Goal: Navigation & Orientation: Find specific page/section

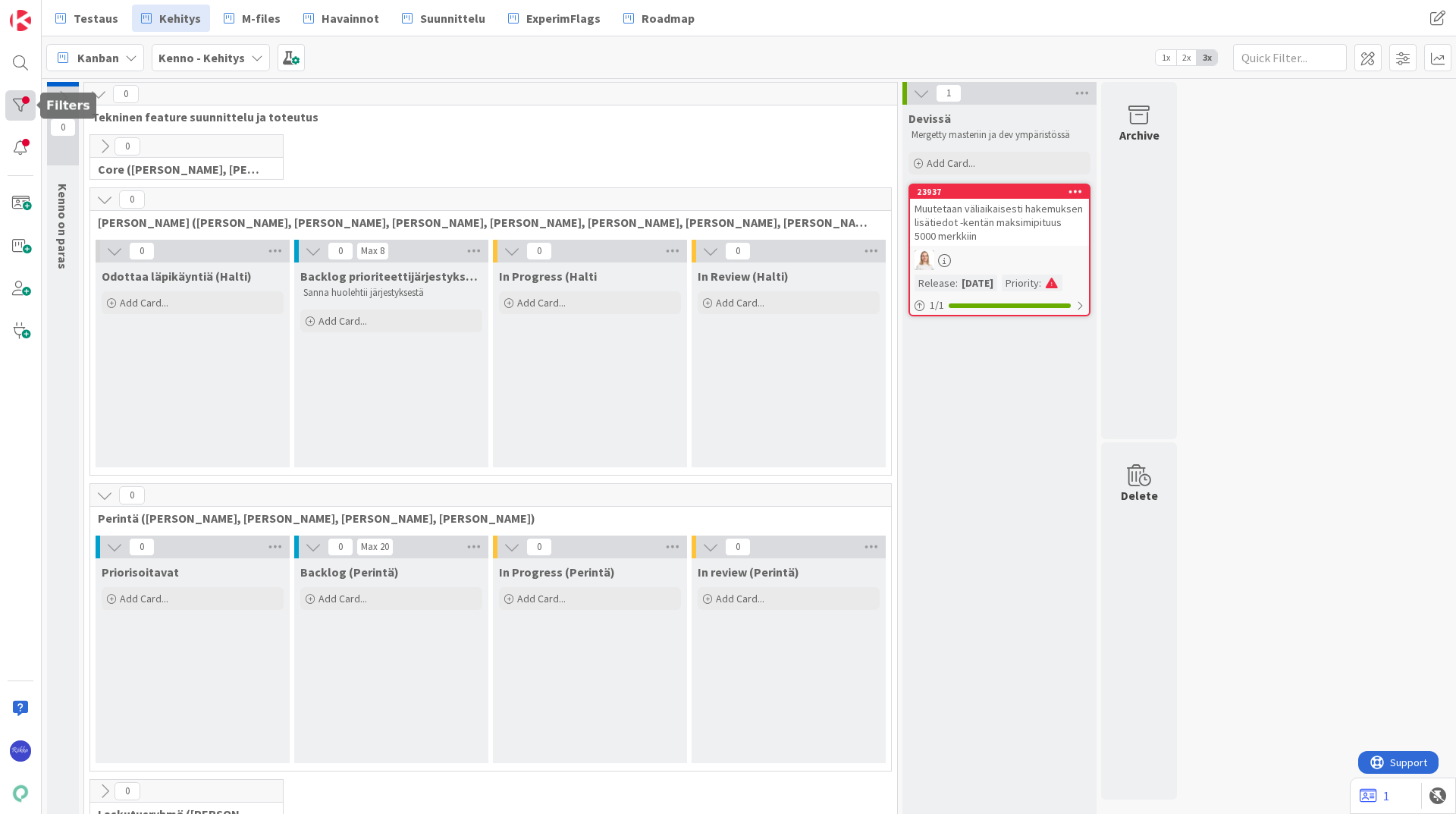
click at [20, 109] on div at bounding box center [20, 105] width 30 height 30
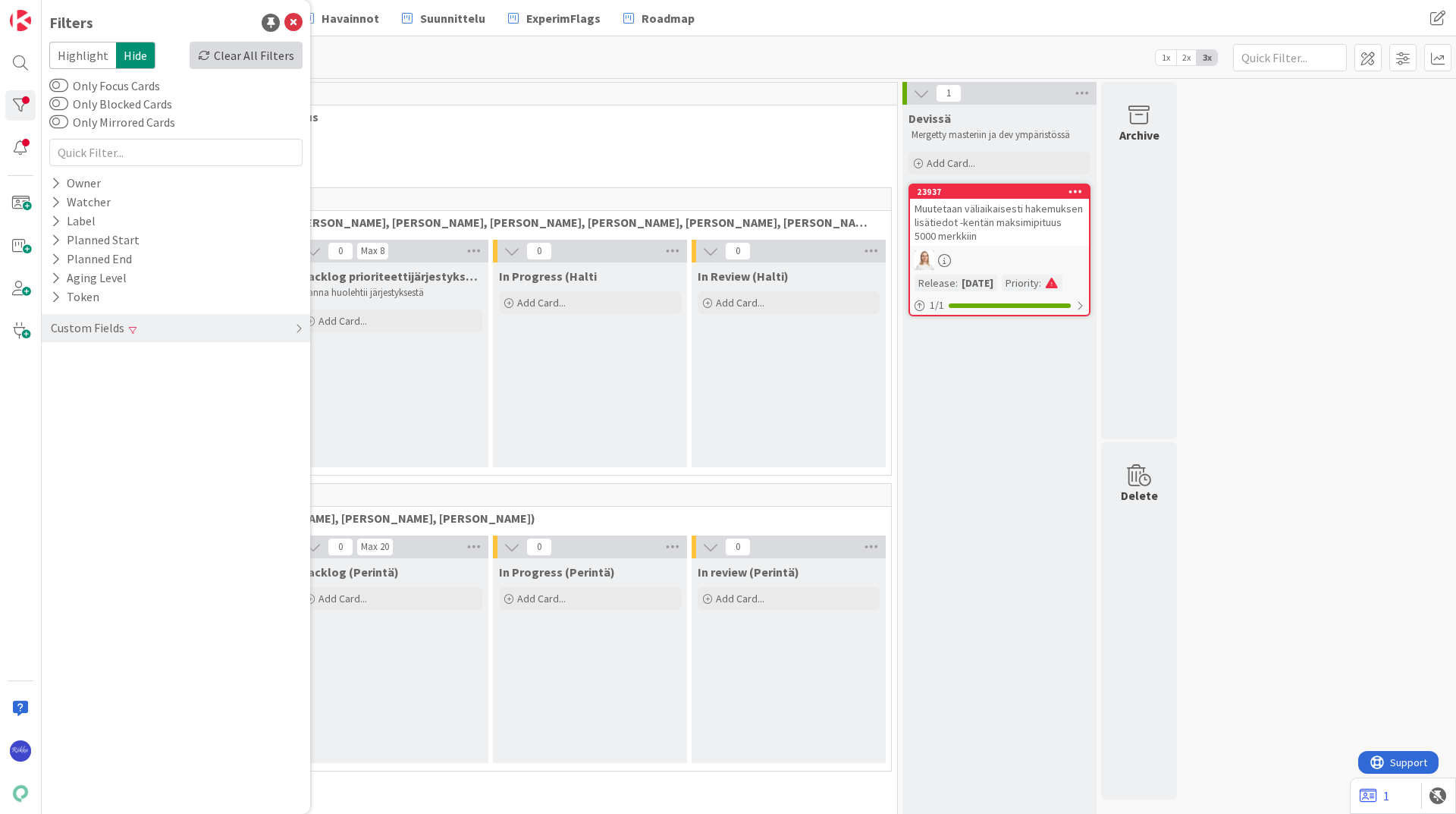
click at [243, 59] on div "Clear All Filters" at bounding box center [246, 55] width 113 height 28
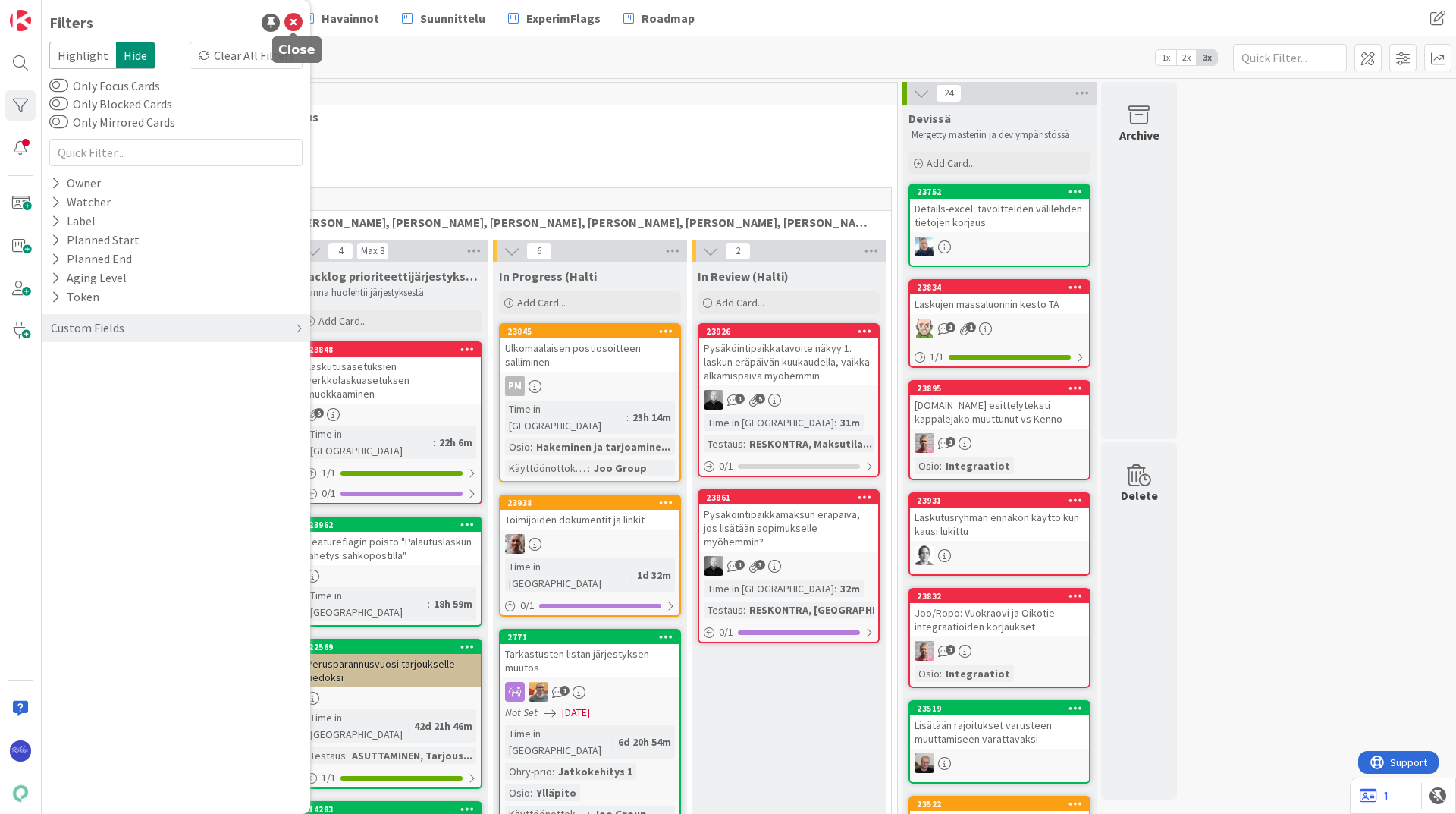
click at [297, 19] on icon at bounding box center [293, 22] width 18 height 18
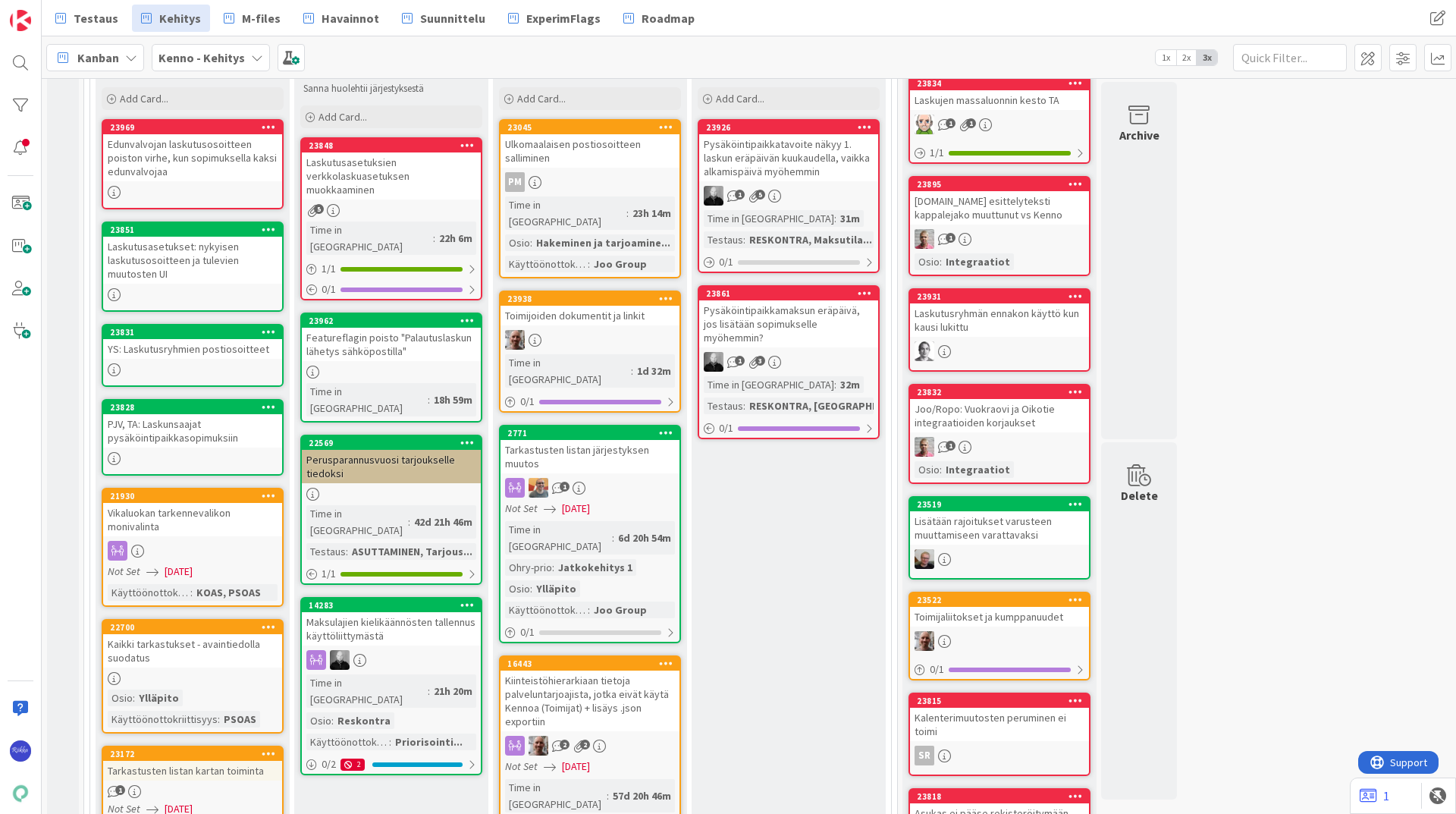
scroll to position [207, 0]
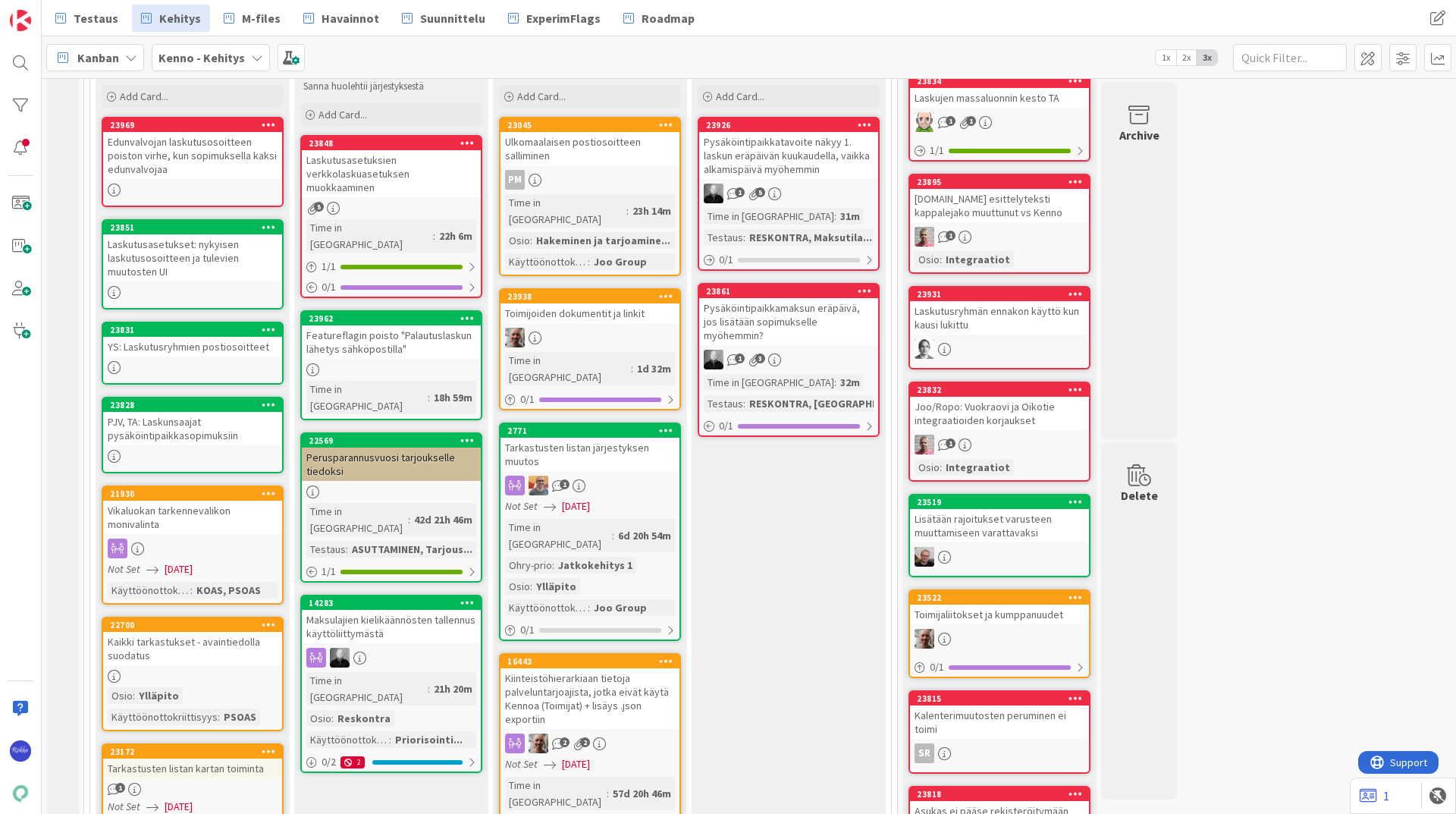
click at [212, 144] on div "Edunvalvojan laskutusosoitteen poiston virhe, kun sopimuksella kaksi edunvalvoj…" at bounding box center [192, 155] width 179 height 47
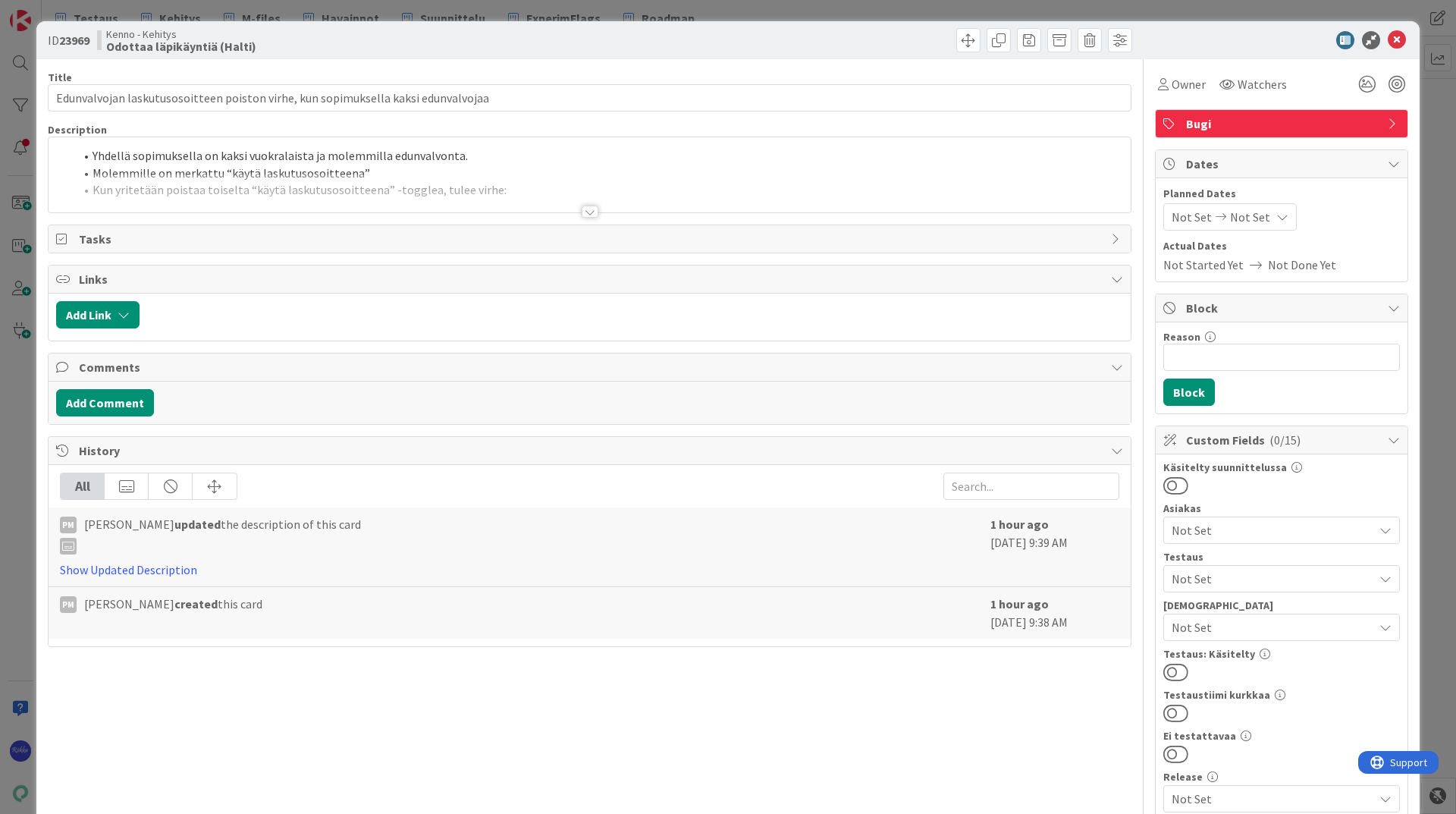
click at [587, 211] on div at bounding box center [590, 212] width 17 height 12
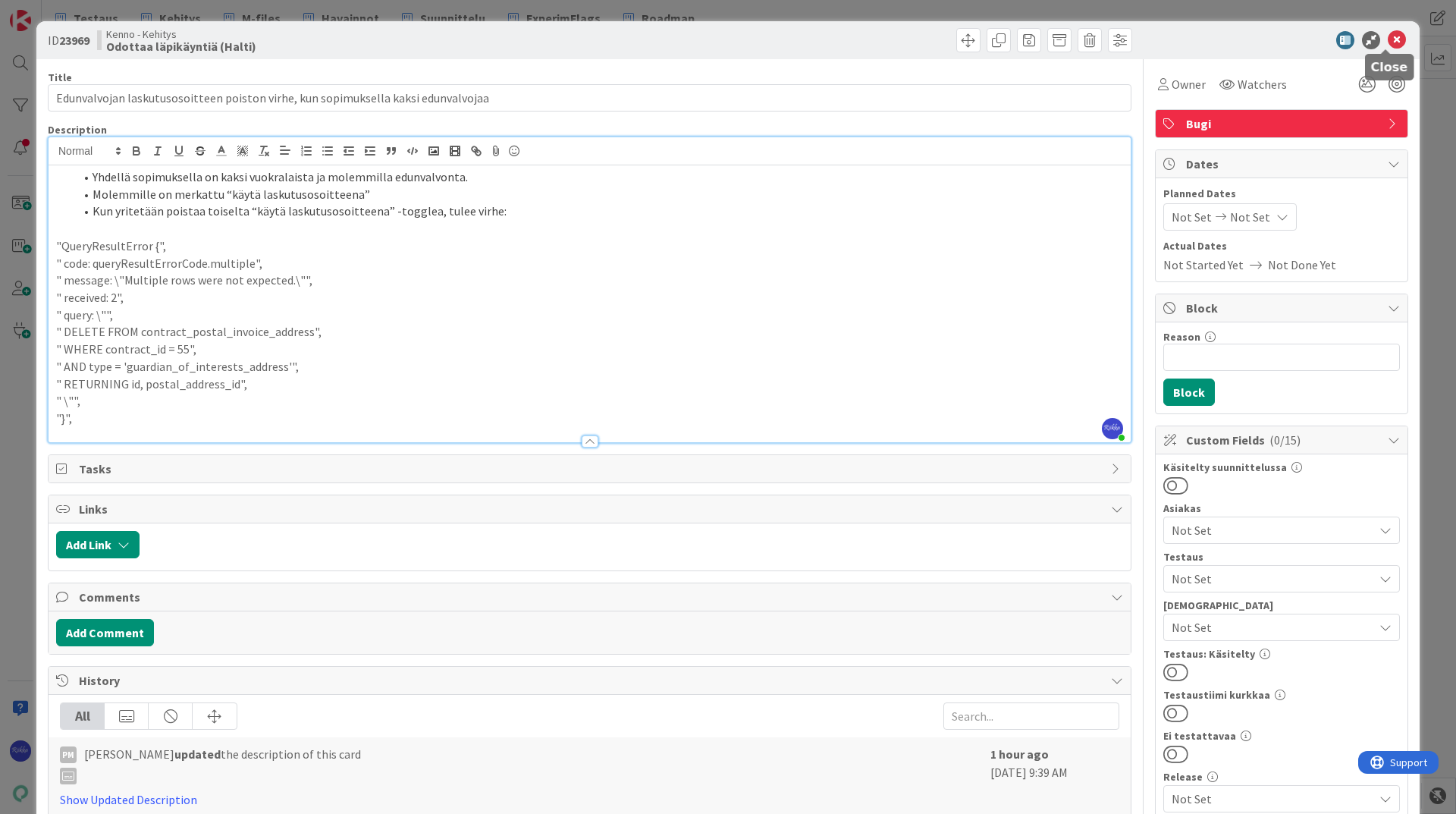
click at [1388, 39] on icon at bounding box center [1397, 40] width 18 height 18
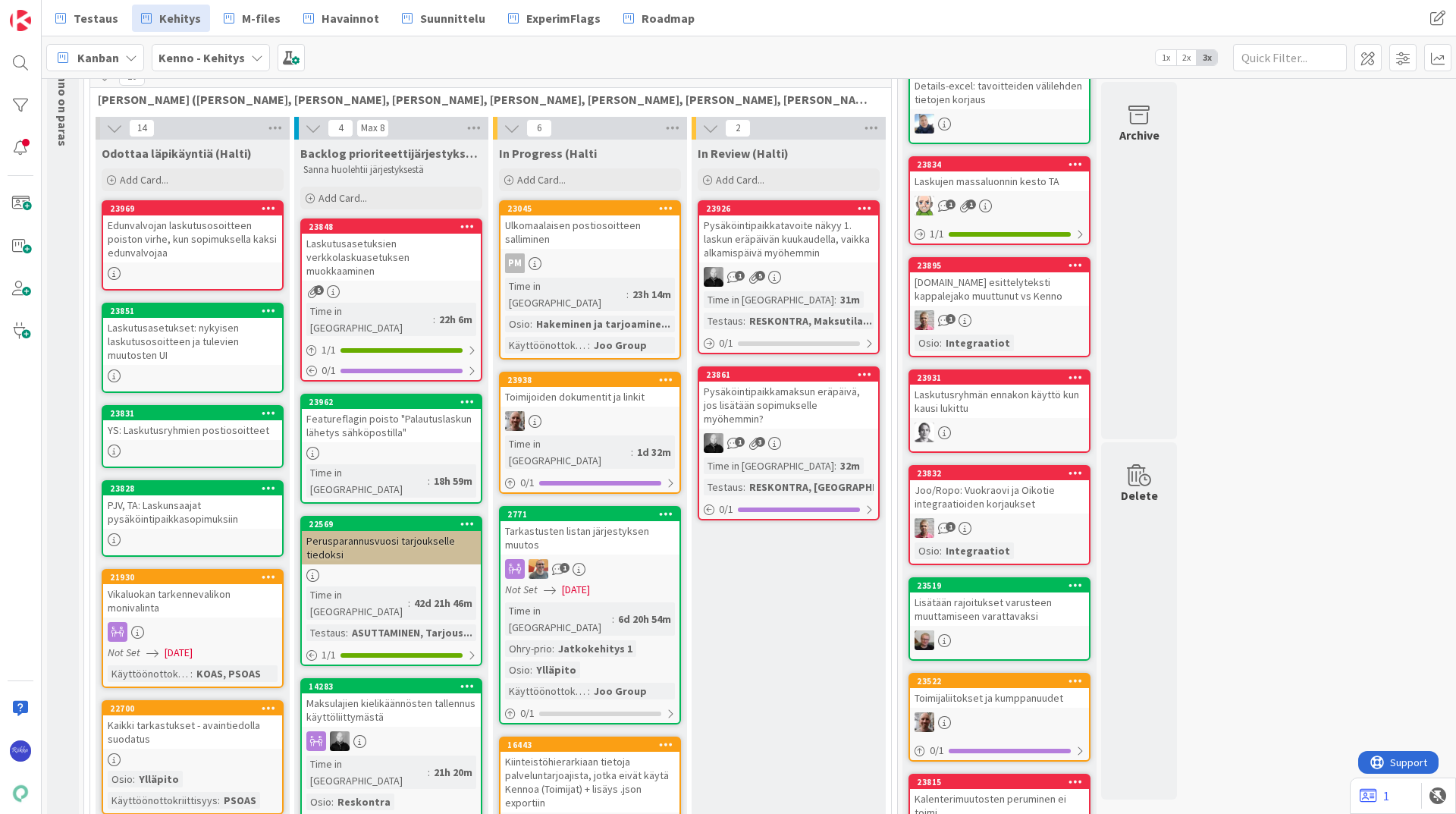
scroll to position [120, 0]
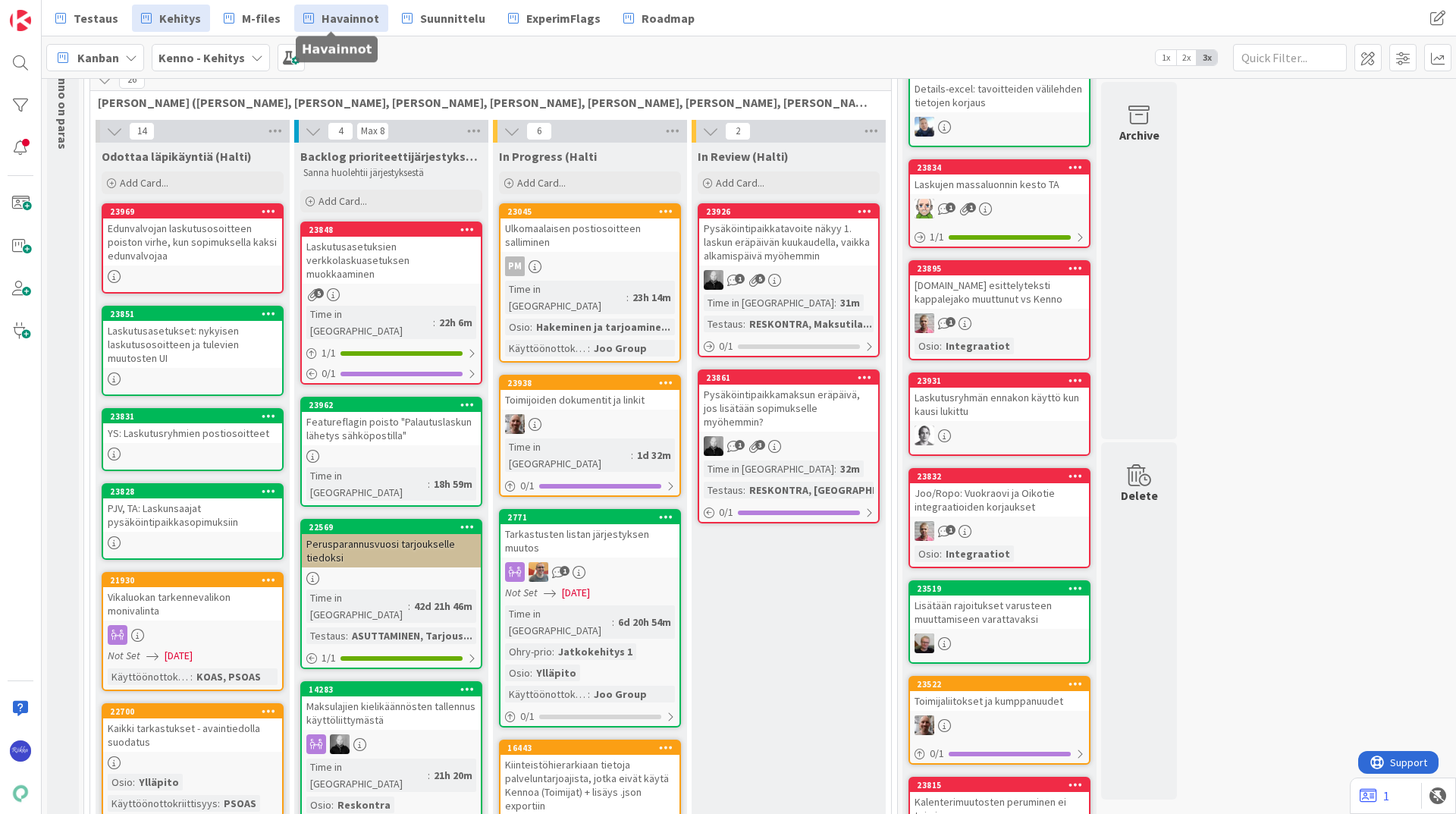
click at [350, 18] on span "Havainnot" at bounding box center [350, 18] width 58 height 18
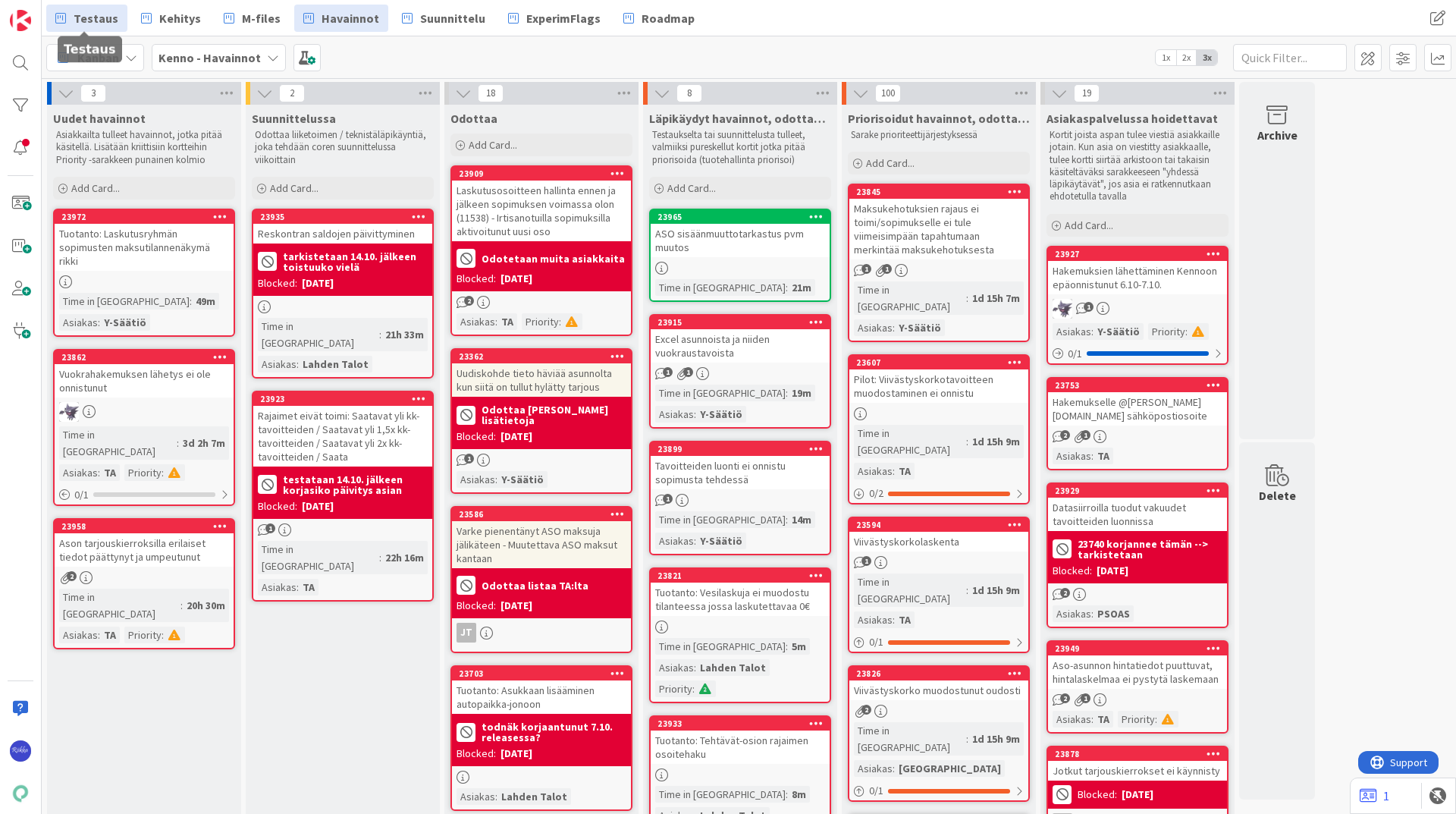
click at [90, 24] on span "Testaus" at bounding box center [96, 18] width 45 height 18
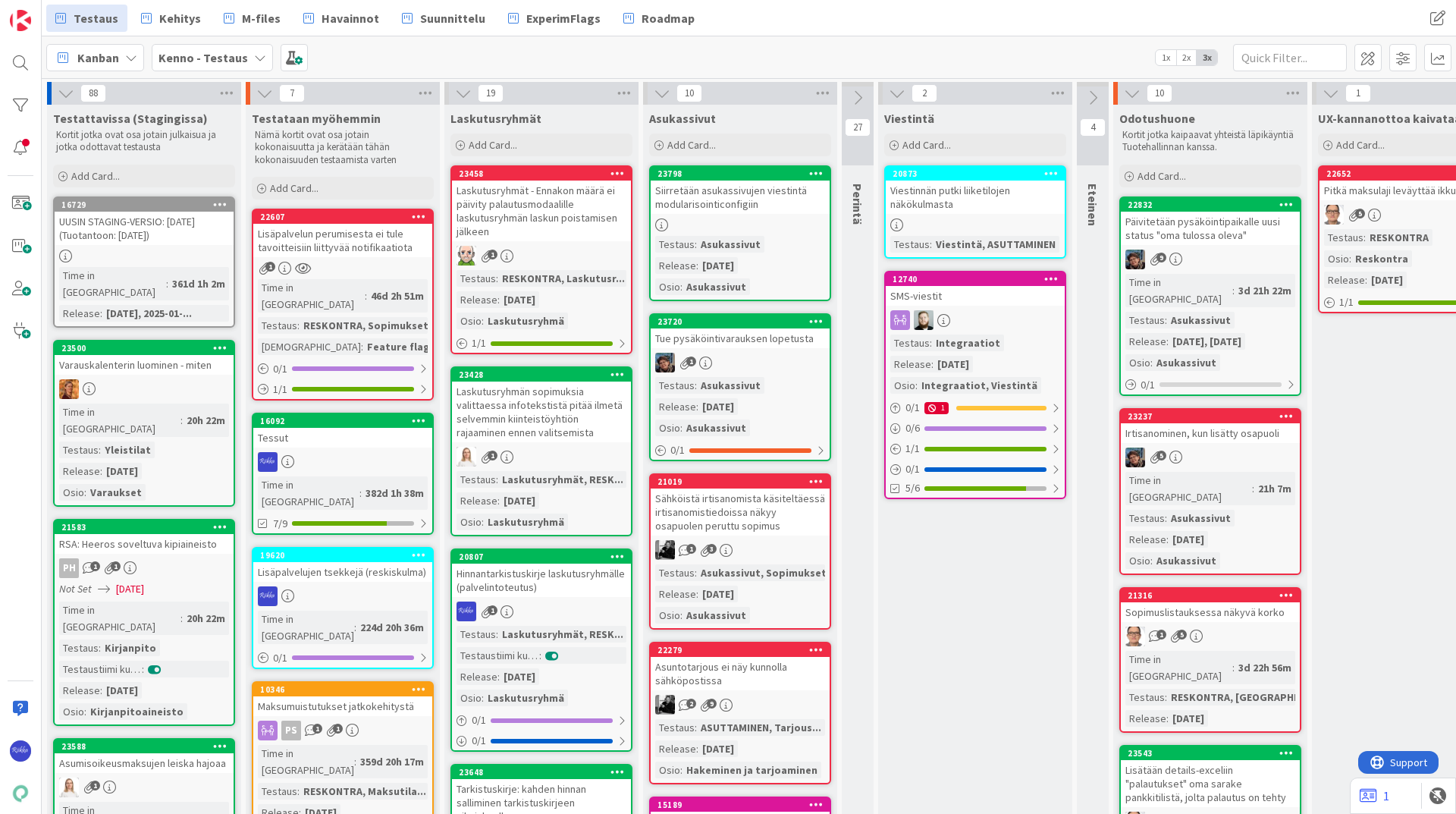
click at [539, 590] on div "Hinnantarkistuskirje laskutusryhmälle (palvelintoteutus)" at bounding box center [541, 580] width 179 height 33
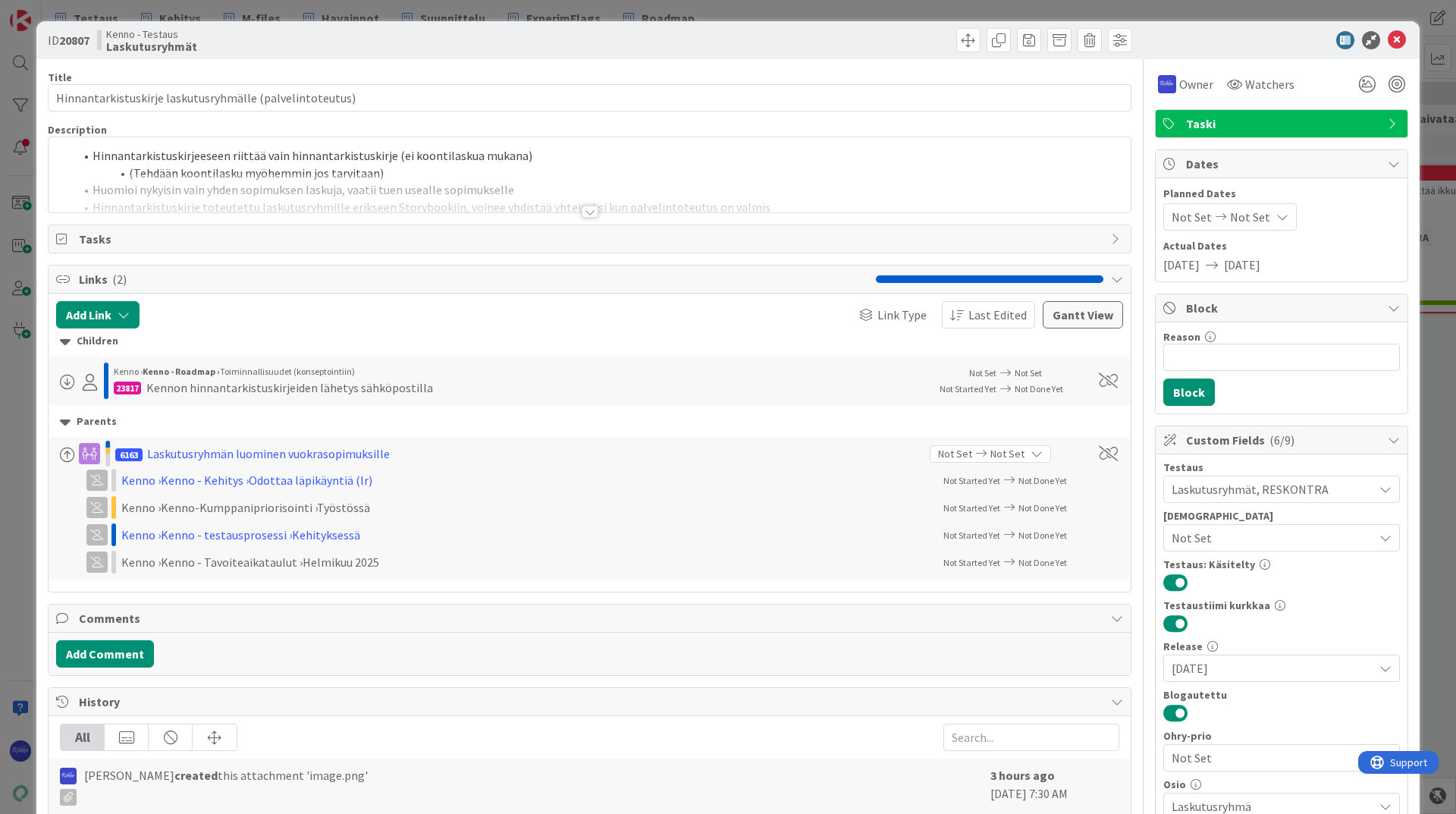
click at [590, 208] on div at bounding box center [590, 212] width 17 height 12
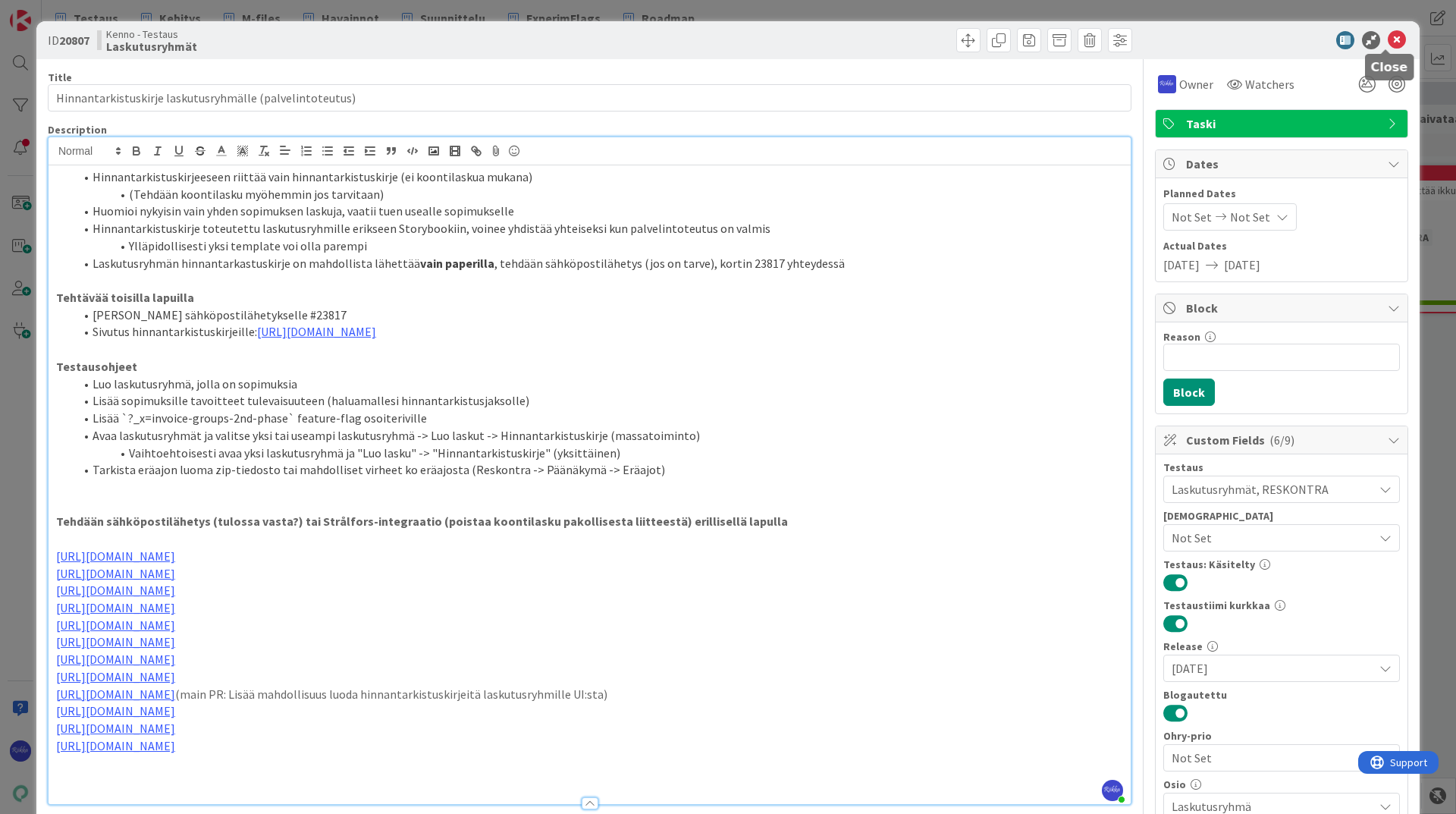
click at [1388, 41] on icon at bounding box center [1397, 40] width 18 height 18
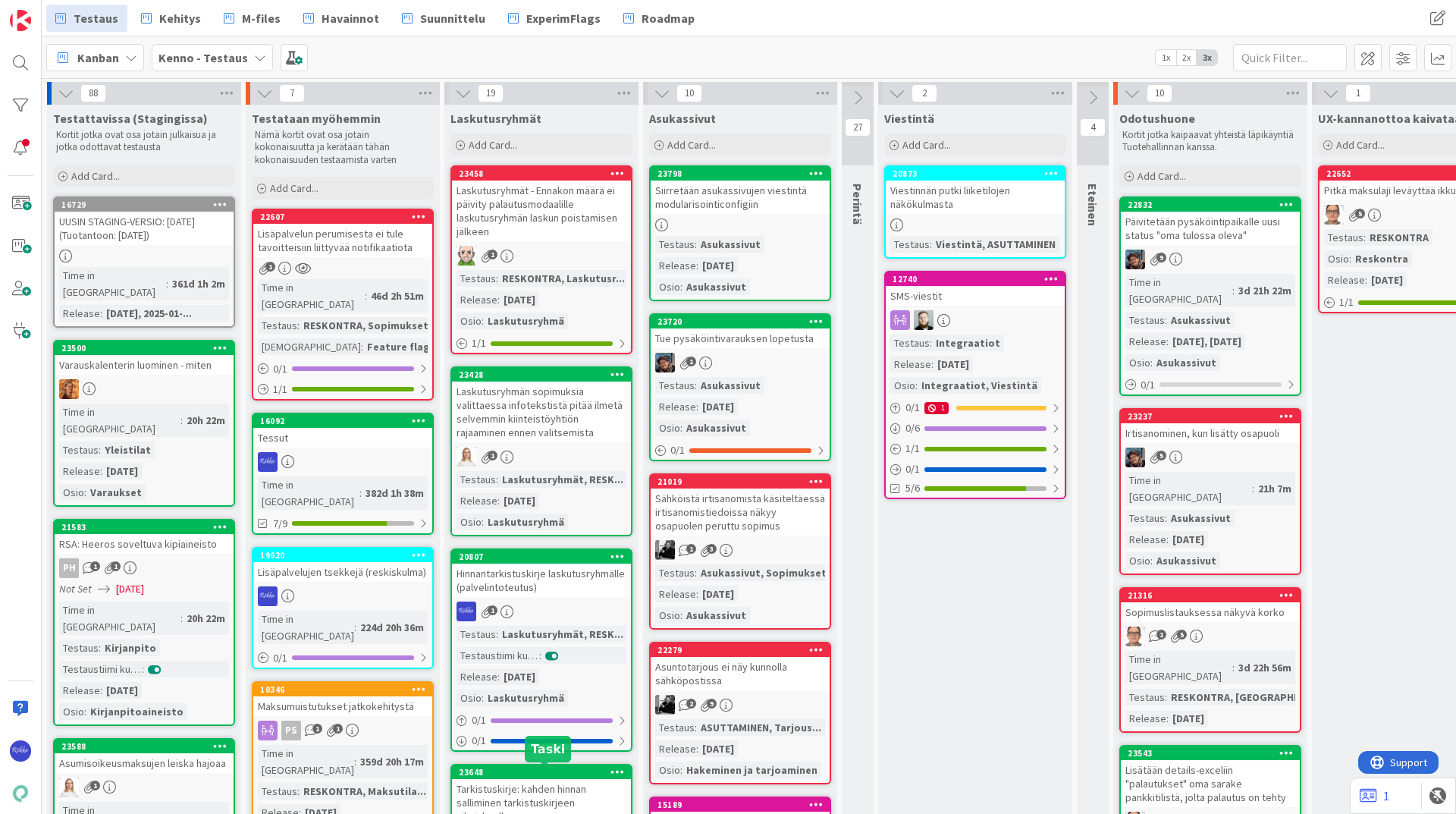
click at [525, 777] on div "23648" at bounding box center [544, 772] width 172 height 11
click at [525, 777] on div "88 Testattavissa (Stagingissa) Kortit jotka ovat osa jotain julkaisua [PERSON_N…" at bounding box center [749, 446] width 1414 height 736
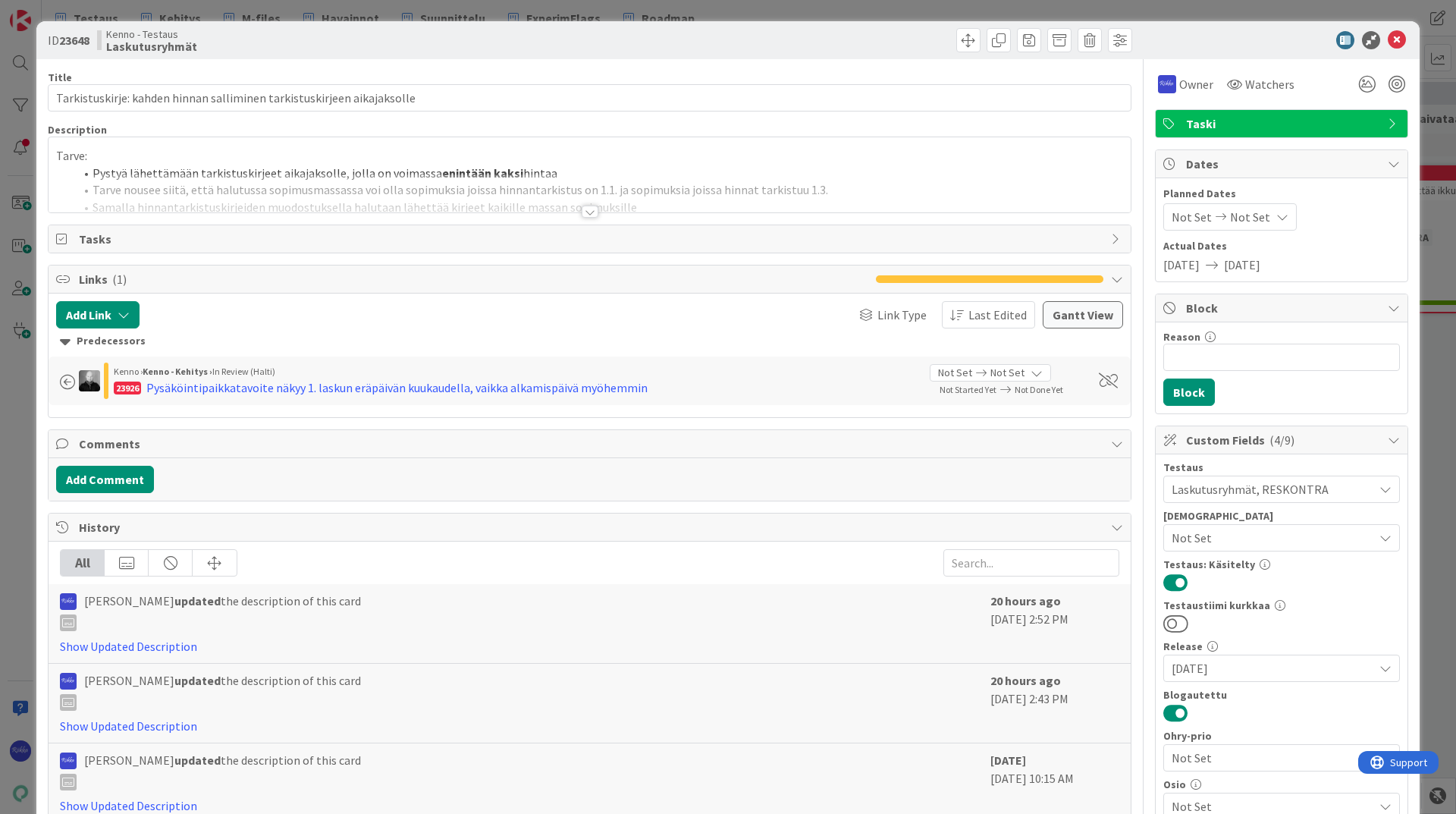
click at [586, 215] on div at bounding box center [590, 212] width 17 height 12
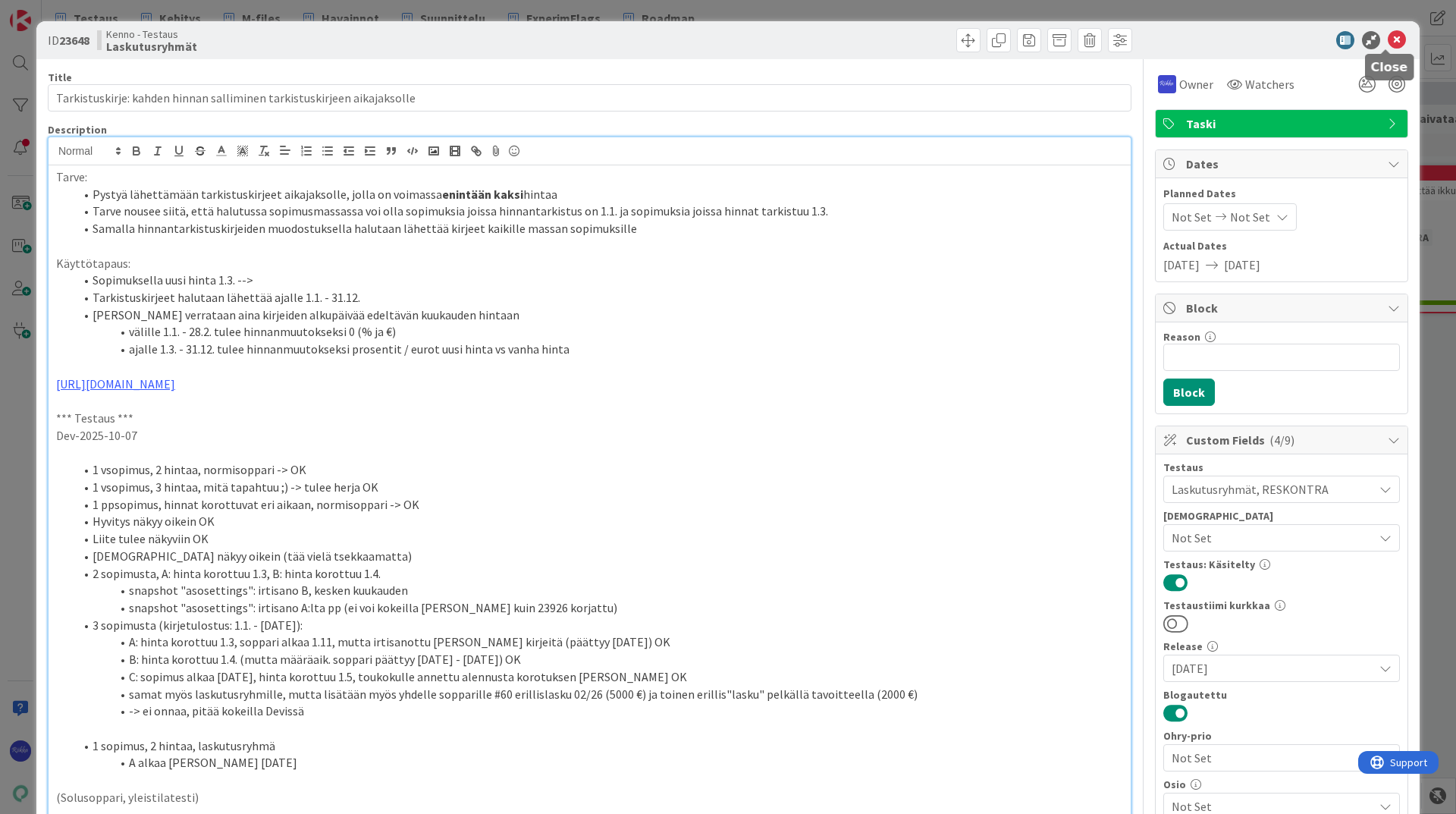
click at [1390, 39] on icon at bounding box center [1397, 40] width 18 height 18
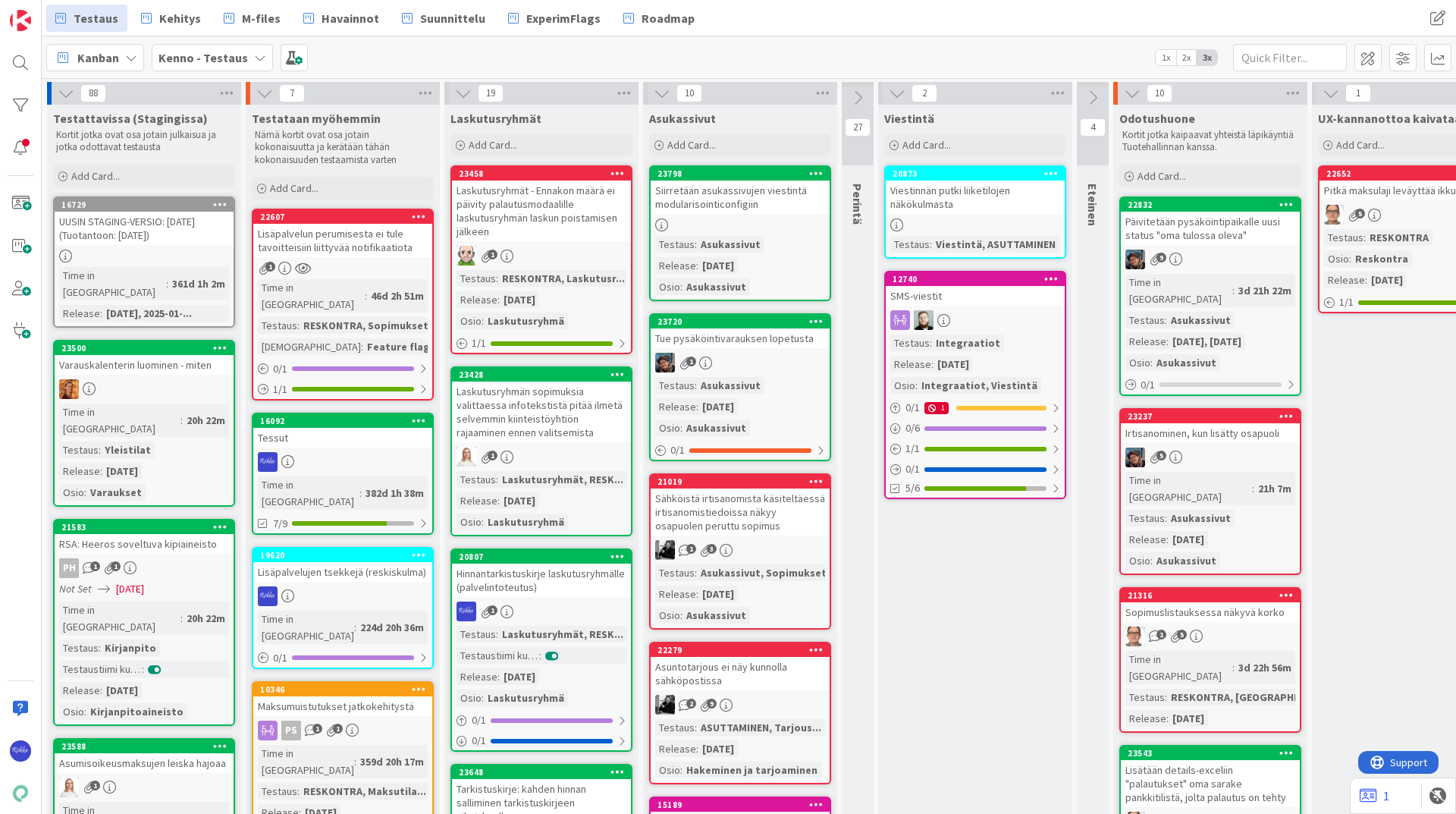
click at [516, 443] on div "23428 Laskutusryhmän sopimuksia valittaessa infotekstistä pitää ilmetä selvemmi…" at bounding box center [541, 451] width 182 height 170
click at [516, 443] on div "88 Testattavissa (Stagingissa) Kortit jotka ovat osa jotain julkaisua [PERSON_N…" at bounding box center [749, 446] width 1414 height 736
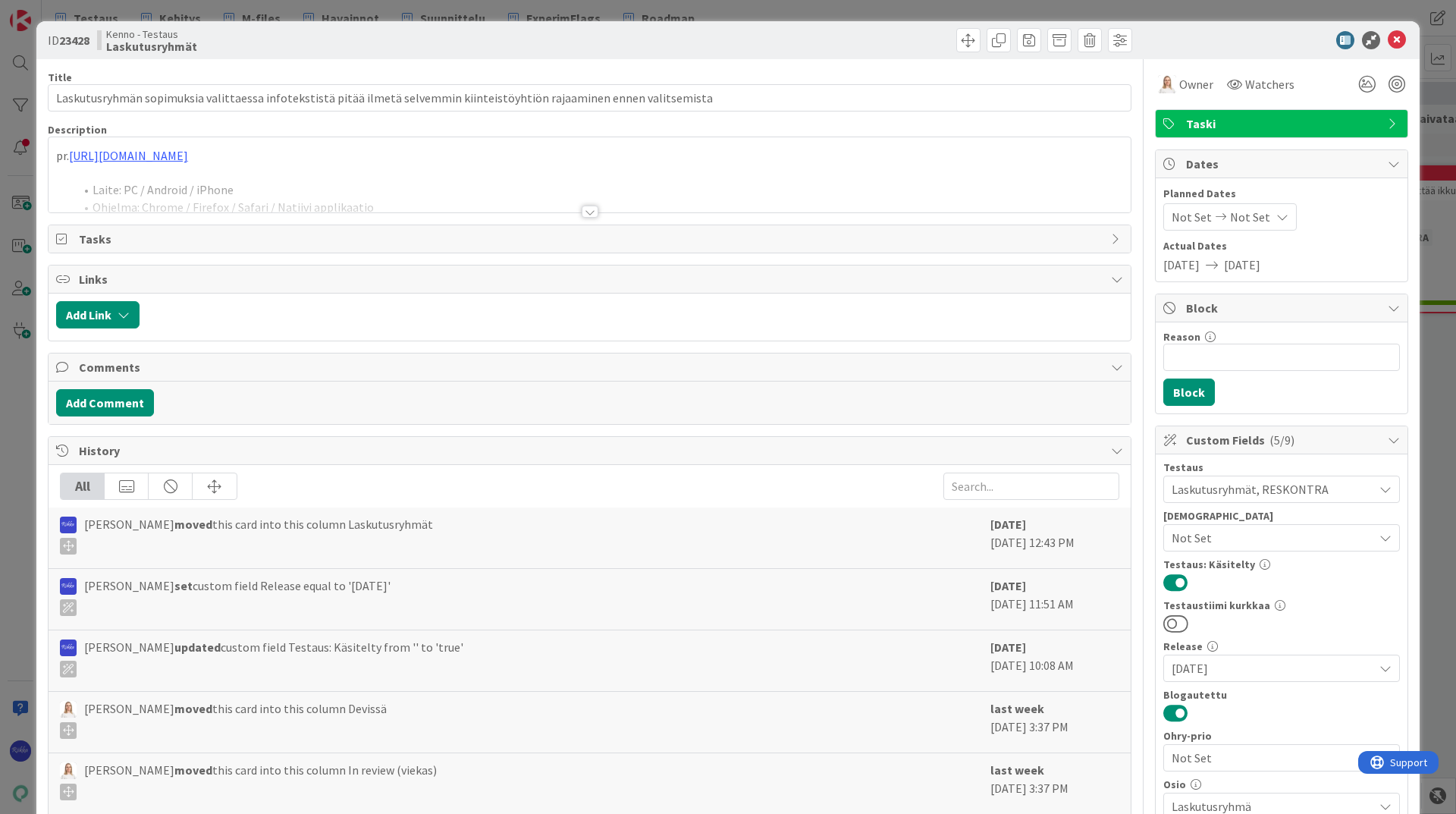
click at [588, 212] on div at bounding box center [590, 212] width 17 height 12
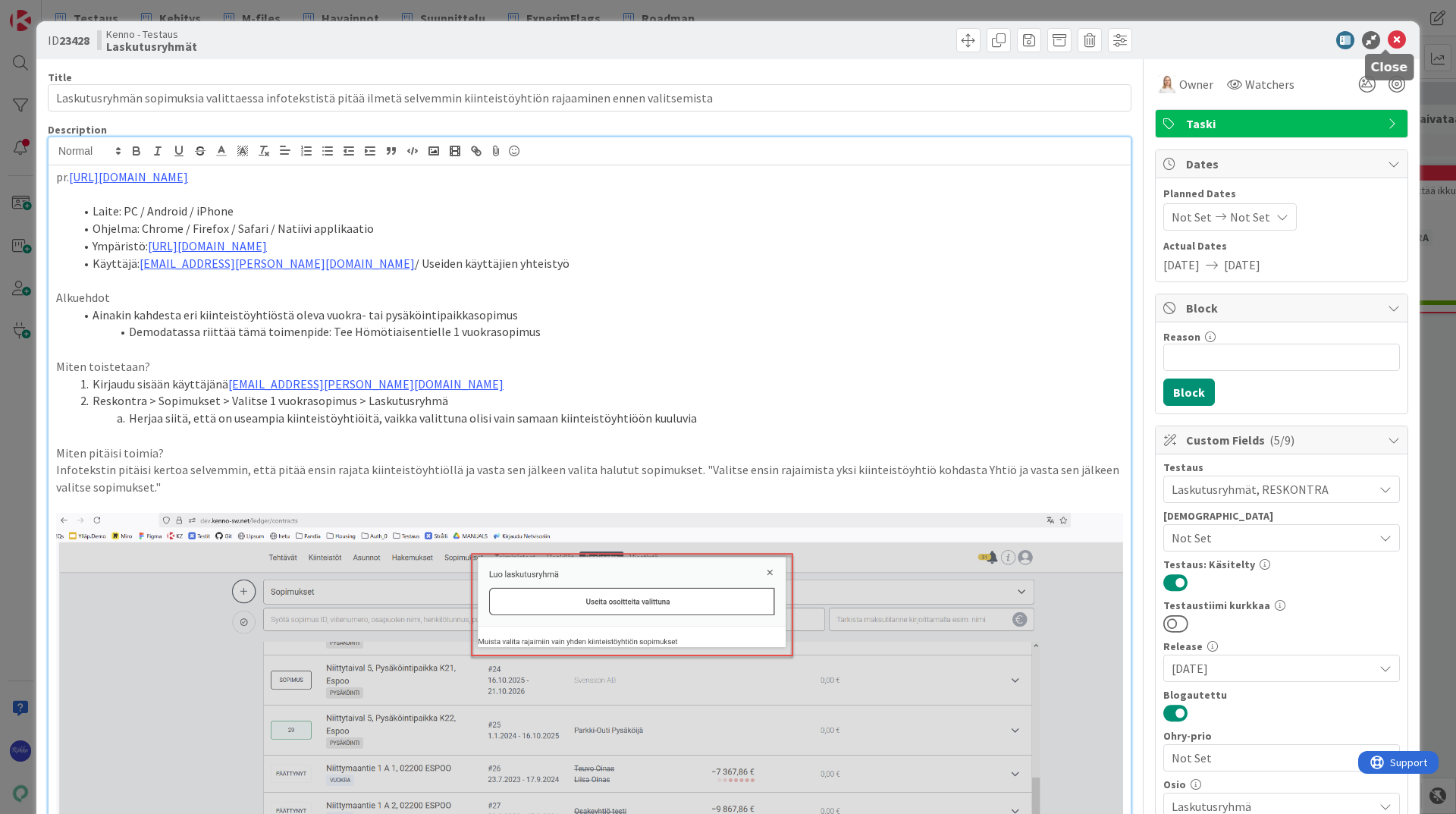
click at [1388, 41] on icon at bounding box center [1397, 40] width 18 height 18
